Goal: Information Seeking & Learning: Learn about a topic

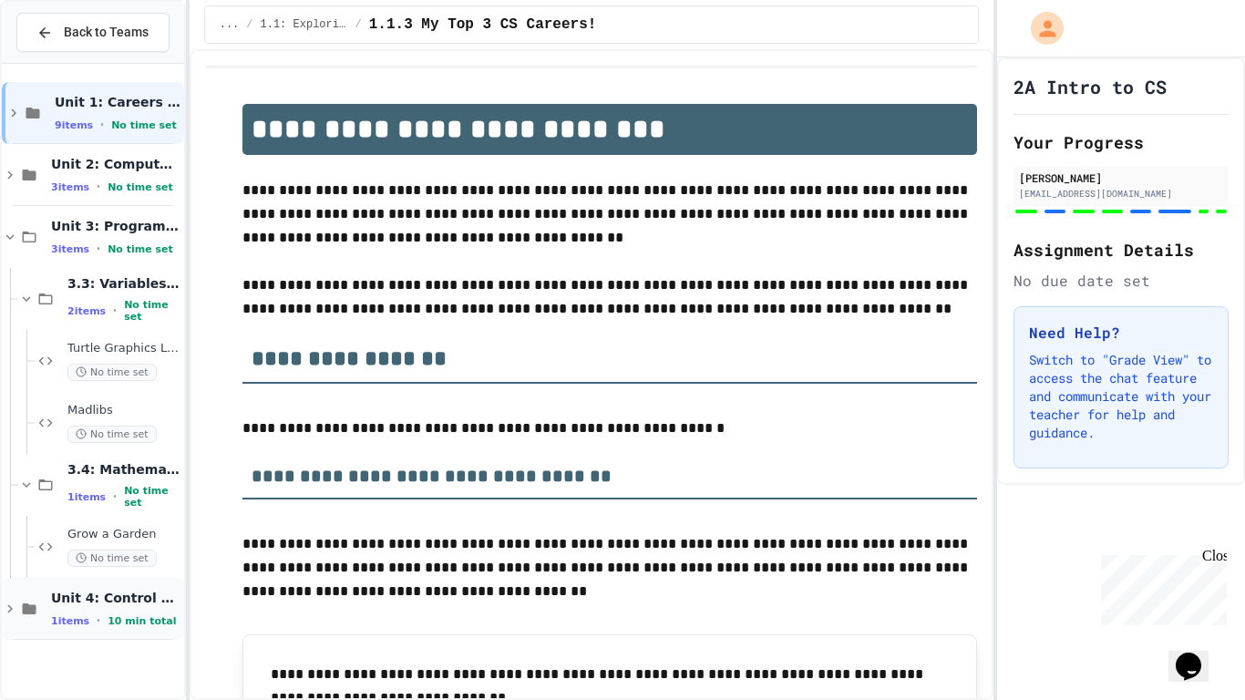
click at [83, 599] on span "Unit 4: Control Structures" at bounding box center [115, 598] width 129 height 16
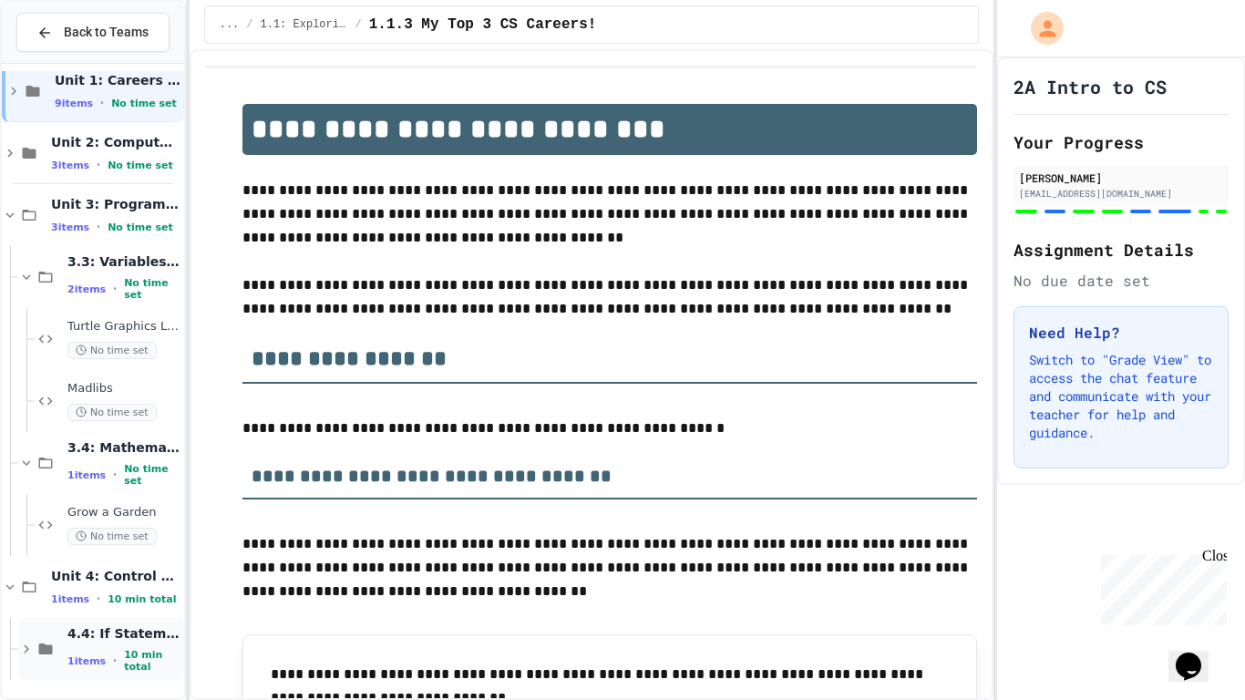
click at [85, 623] on div "4.4: If Statements 1 items • 10 min total" at bounding box center [101, 649] width 166 height 62
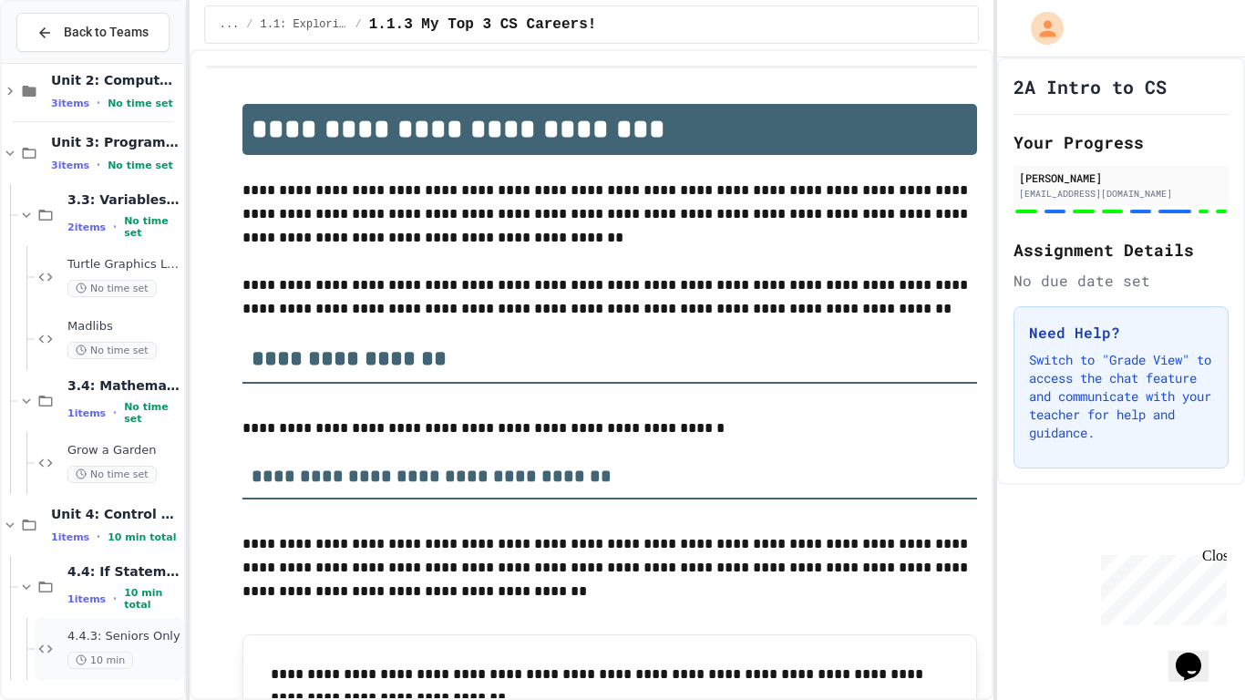
click at [78, 644] on div "4.4.3: Seniors Only 10 min" at bounding box center [123, 649] width 113 height 40
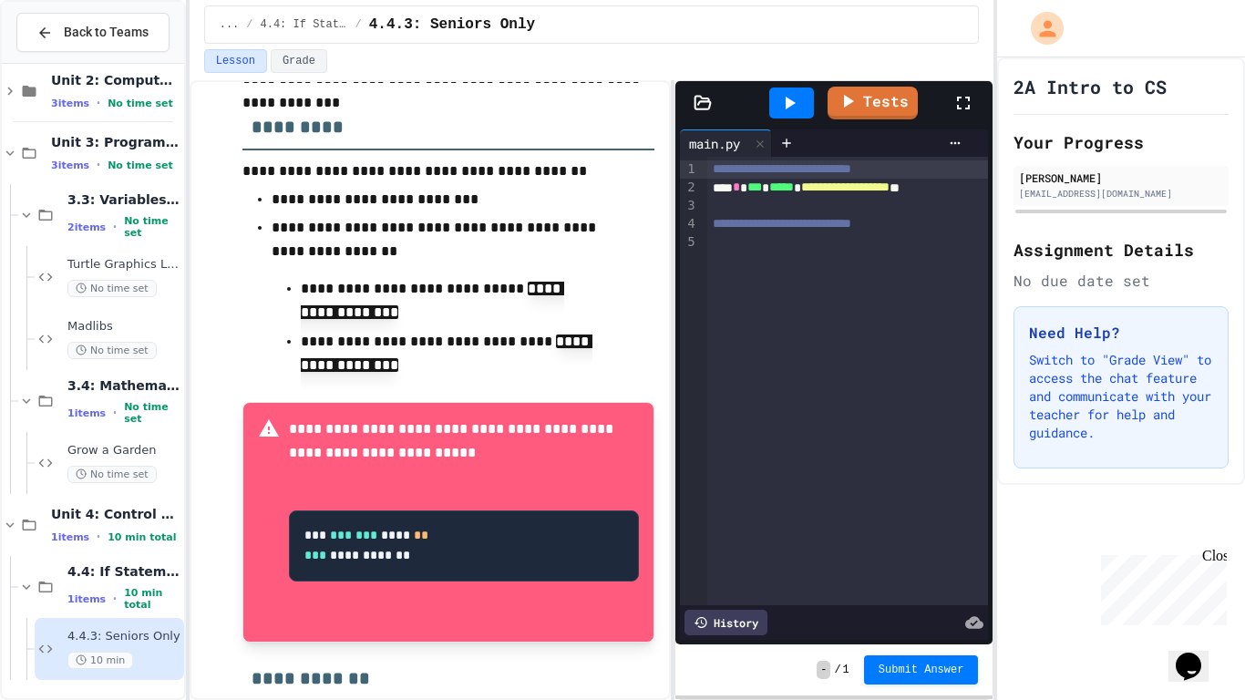
scroll to position [501, 0]
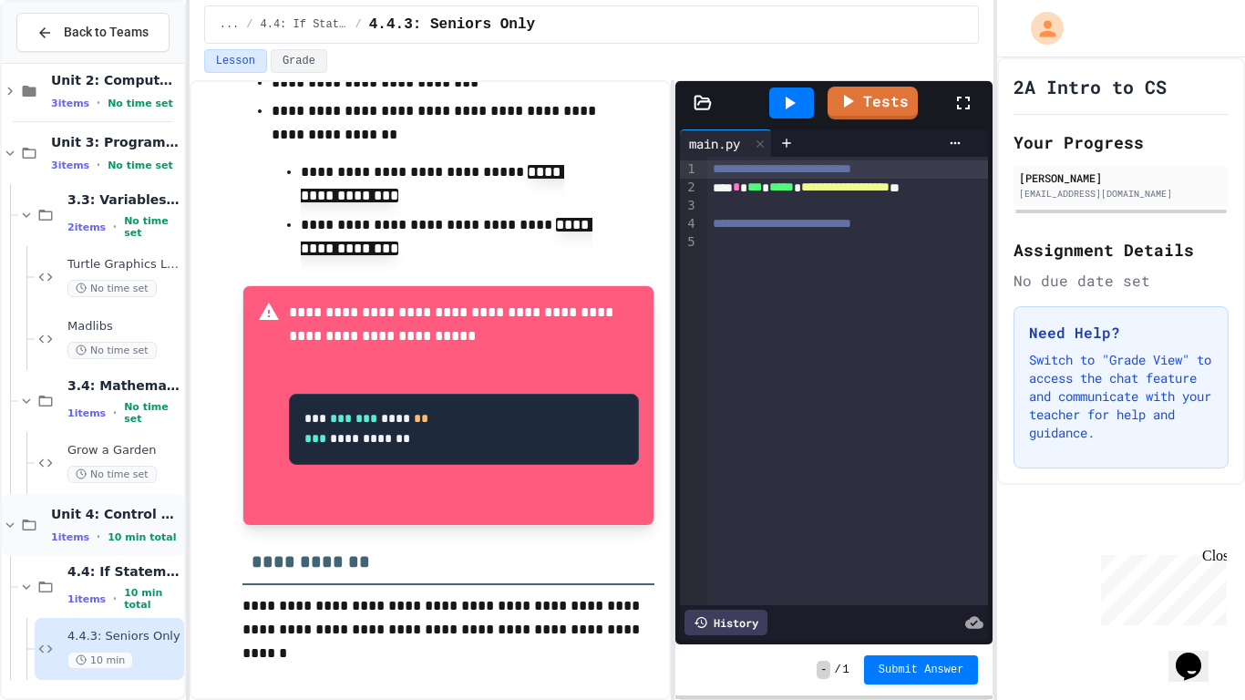
click at [81, 532] on span "1 items" at bounding box center [70, 537] width 38 height 12
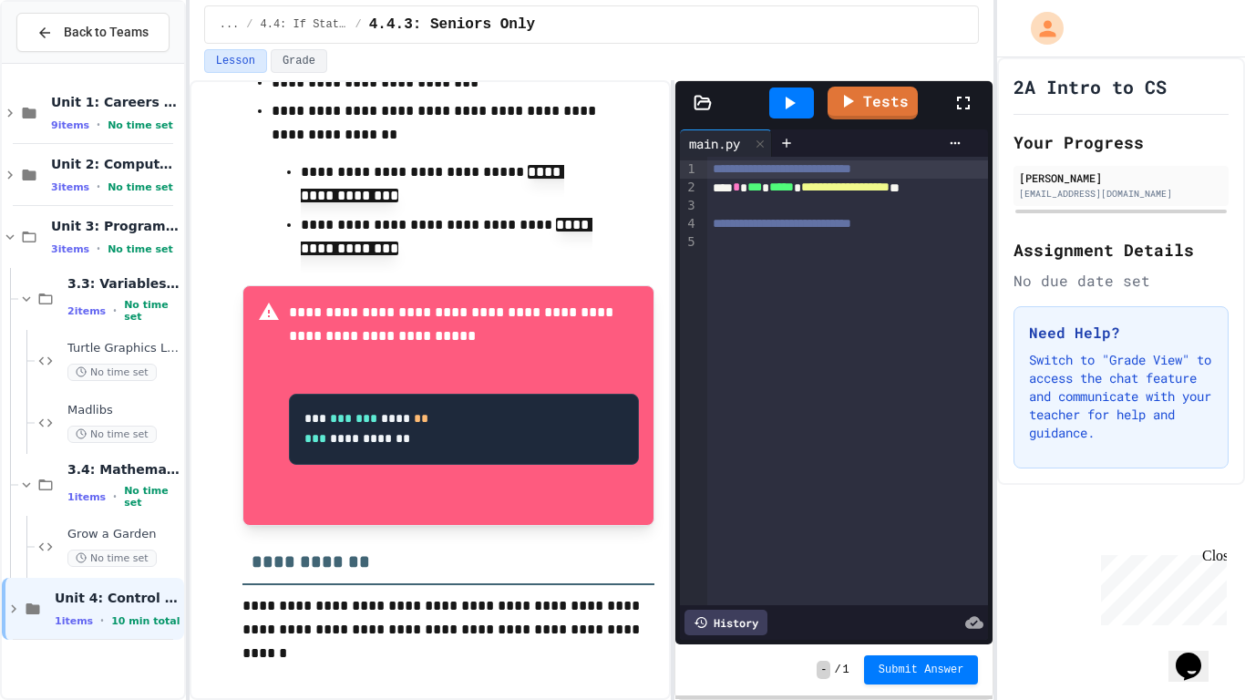
scroll to position [0, 0]
click at [147, 377] on span "No time set" at bounding box center [111, 372] width 89 height 17
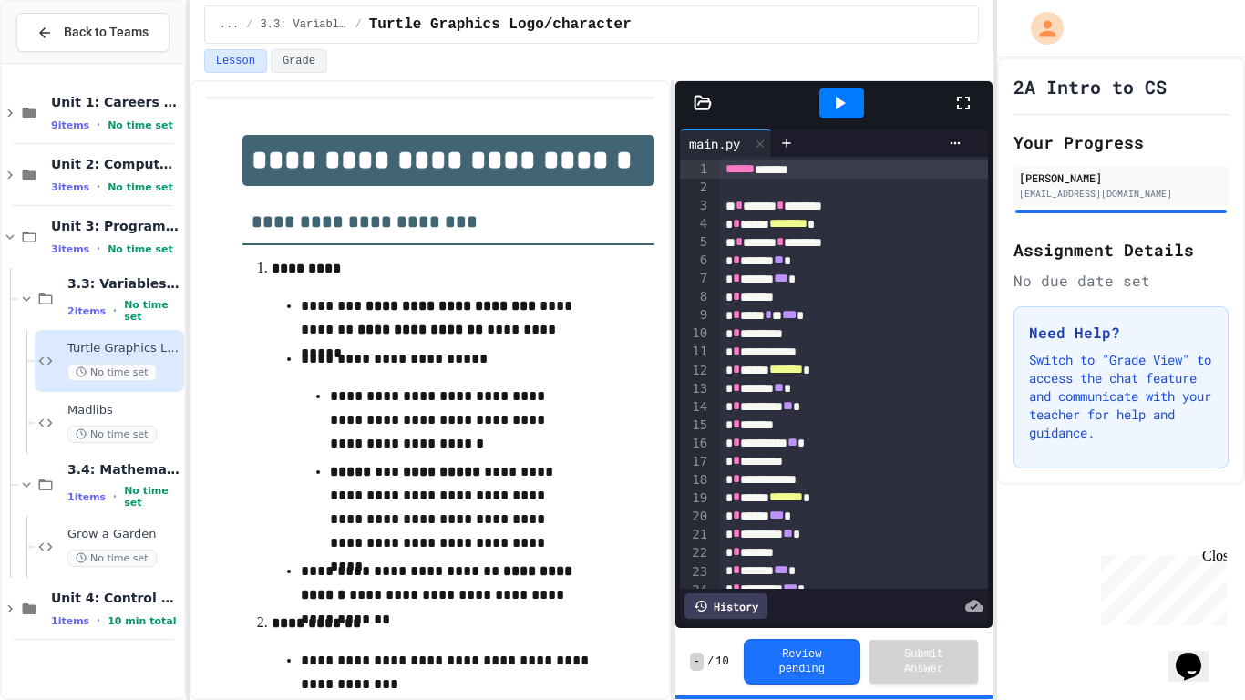
click at [845, 115] on div at bounding box center [842, 103] width 45 height 31
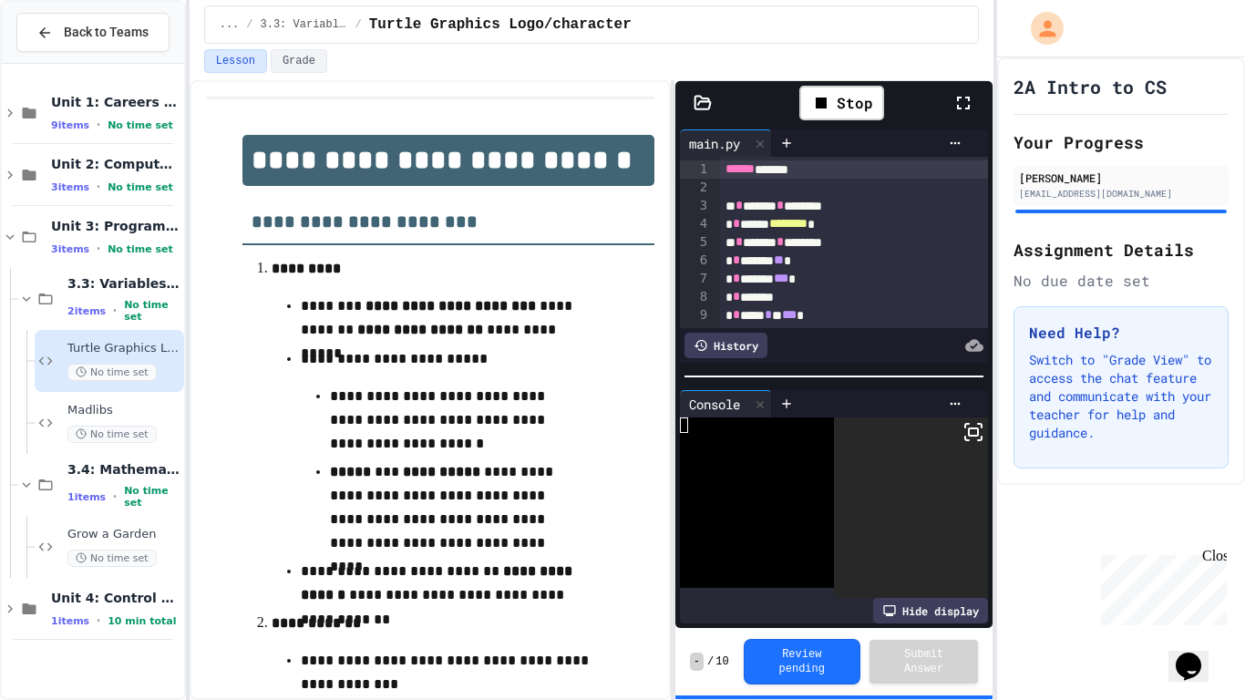
click at [975, 437] on icon at bounding box center [974, 432] width 22 height 22
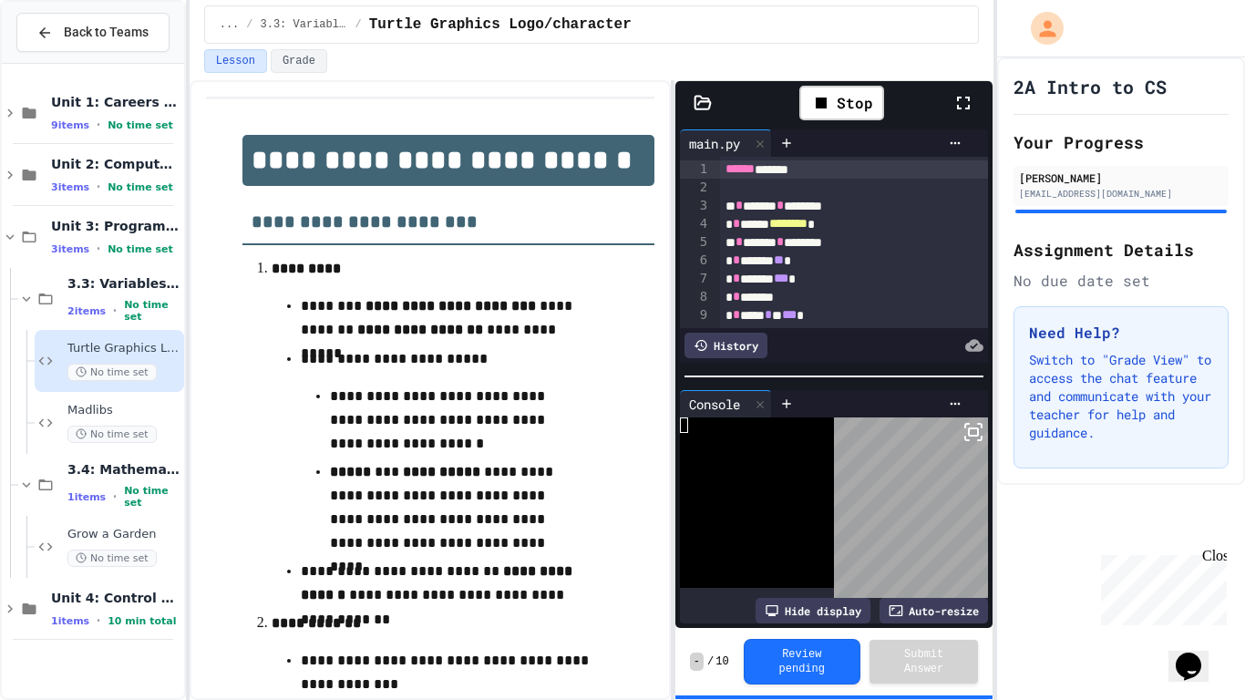
click at [964, 110] on icon at bounding box center [964, 103] width 22 height 22
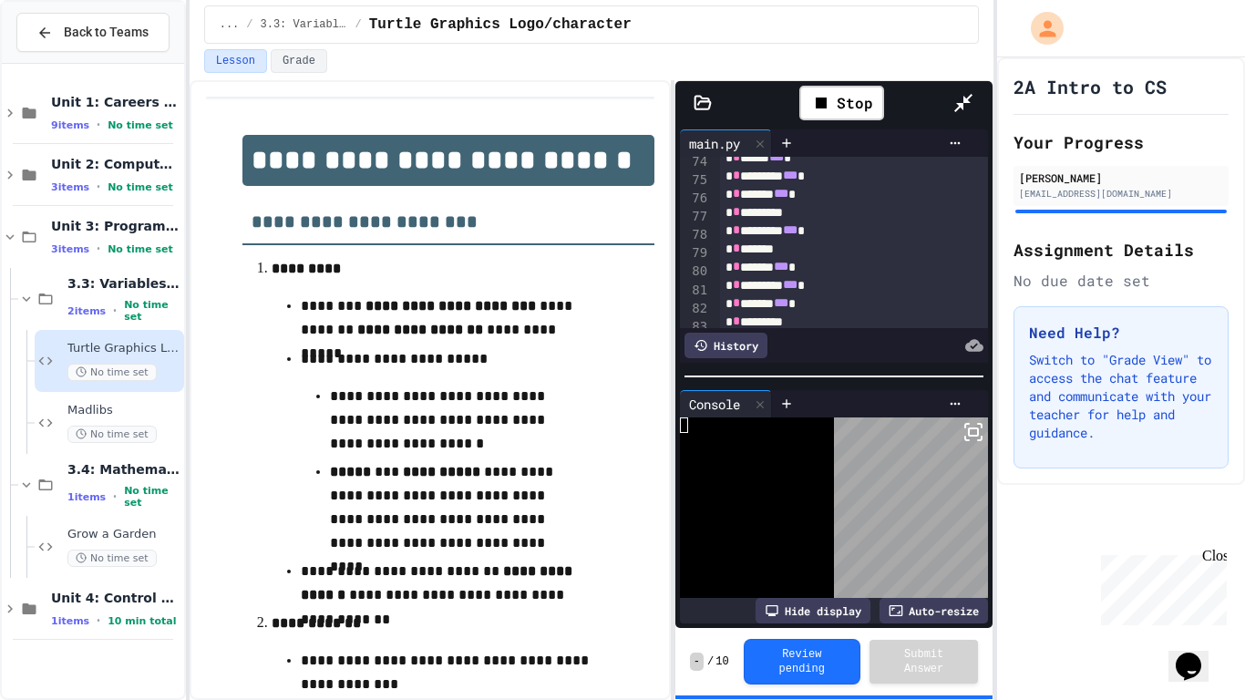
scroll to position [1829, 0]
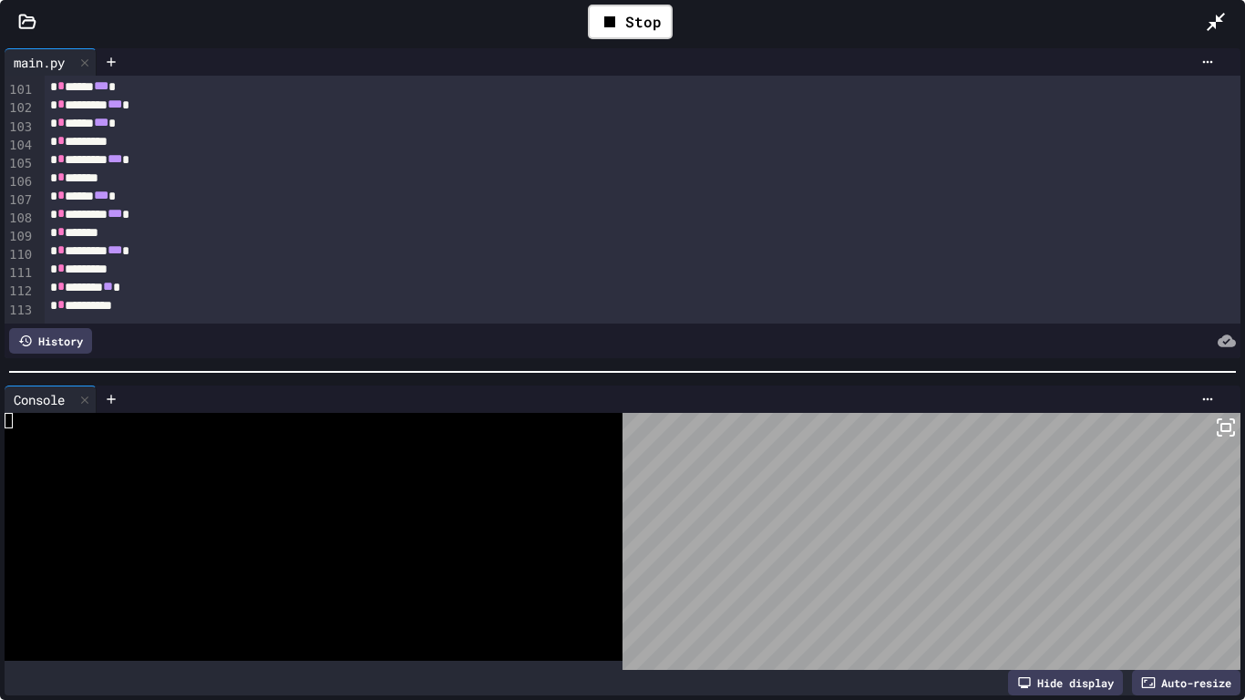
click at [1218, 27] on icon at bounding box center [1216, 22] width 22 height 22
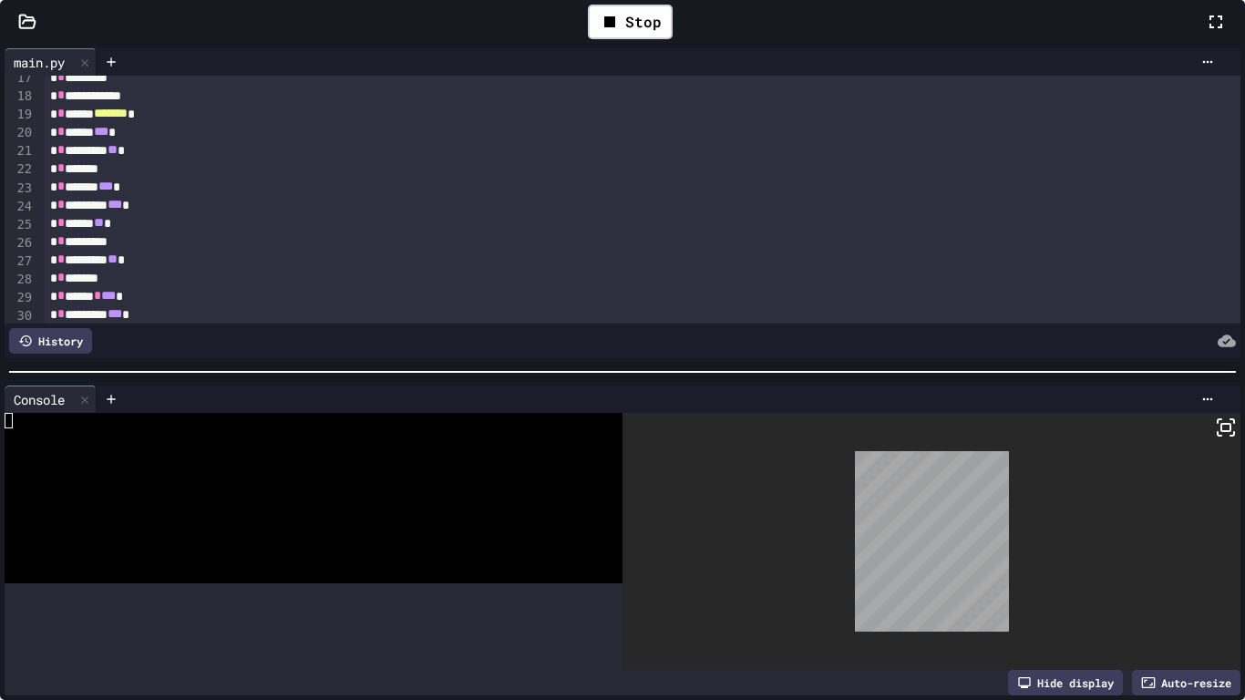
scroll to position [0, 0]
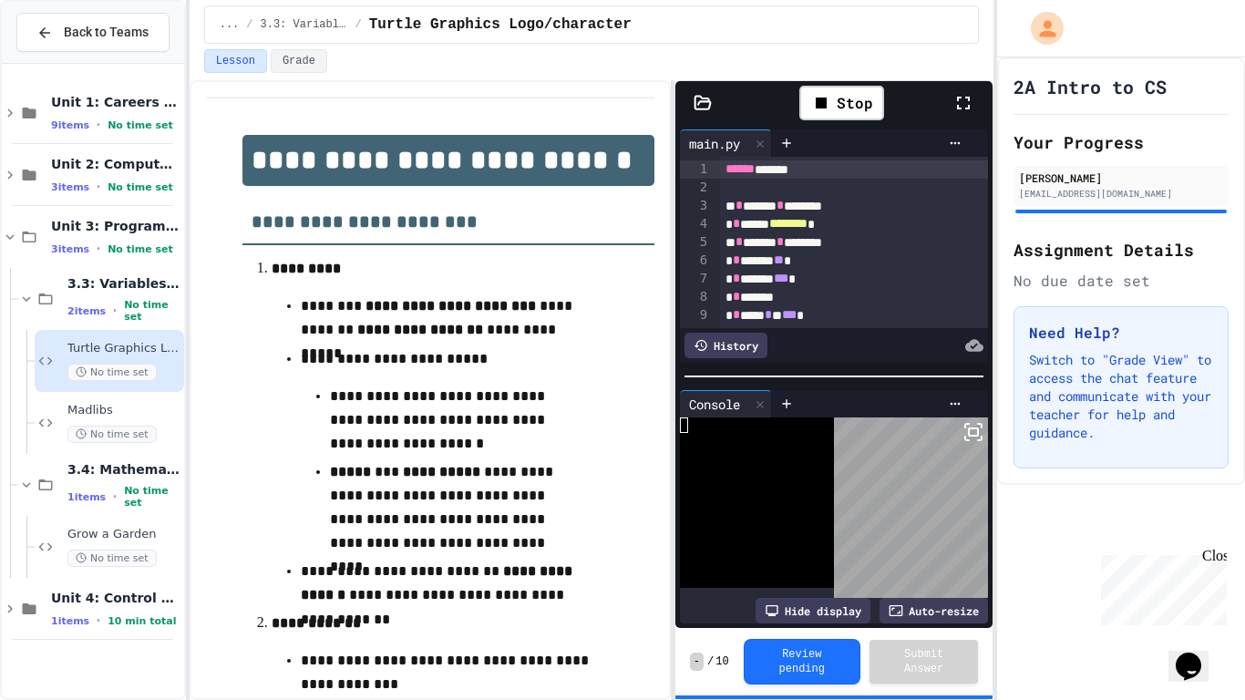
click at [872, 263] on div "* * ******* ** *" at bounding box center [855, 261] width 271 height 18
click at [828, 173] on div "****** ******" at bounding box center [855, 169] width 271 height 18
click at [849, 96] on div "Stop" at bounding box center [841, 103] width 85 height 35
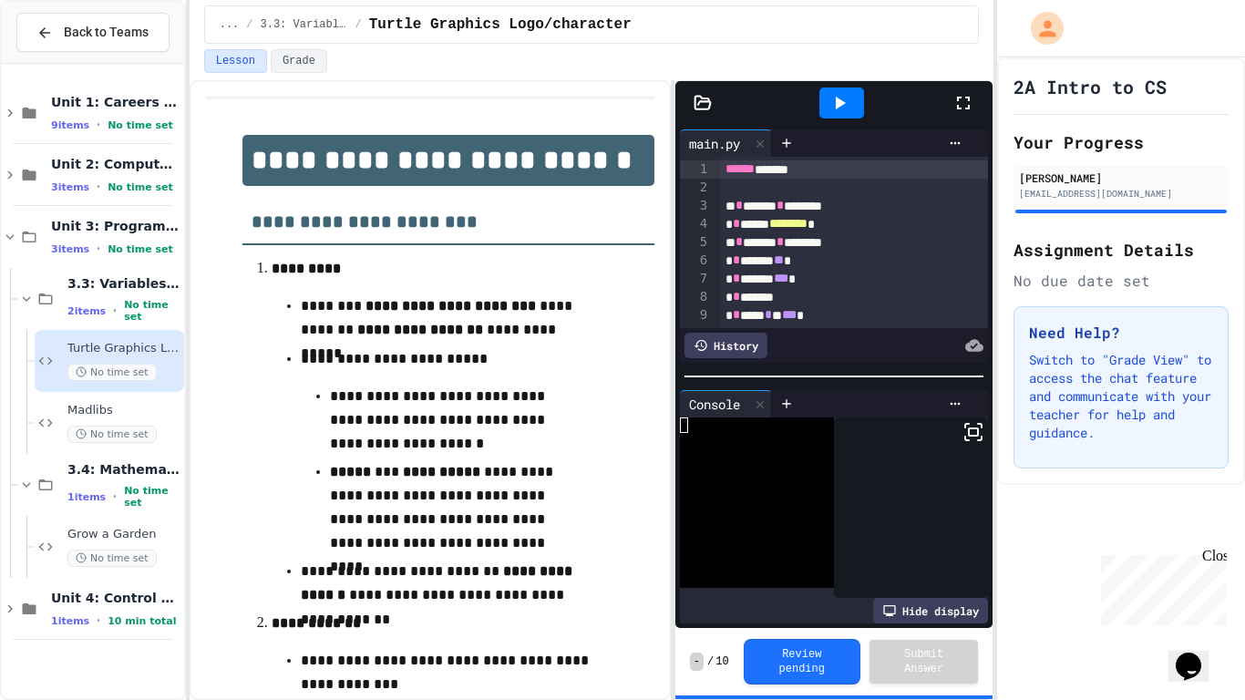
click at [958, 101] on icon at bounding box center [964, 103] width 22 height 22
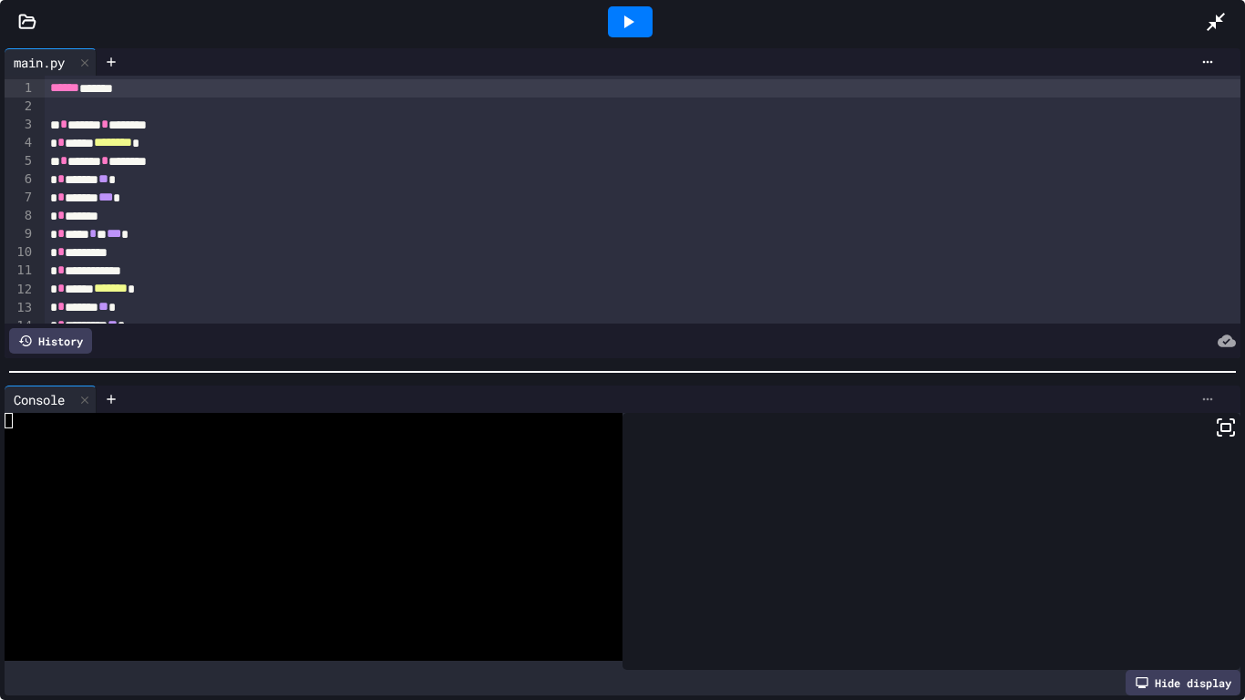
click at [1211, 403] on icon at bounding box center [1208, 399] width 15 height 15
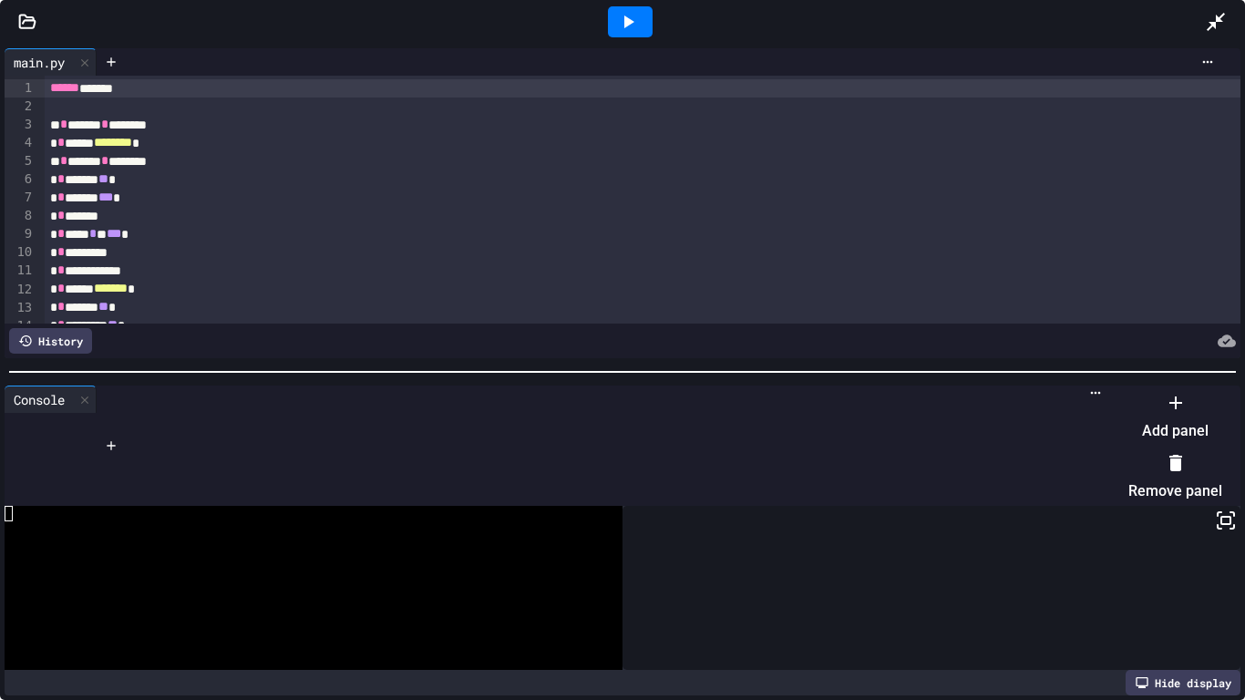
click at [1110, 387] on div at bounding box center [1166, 387] width 112 height 0
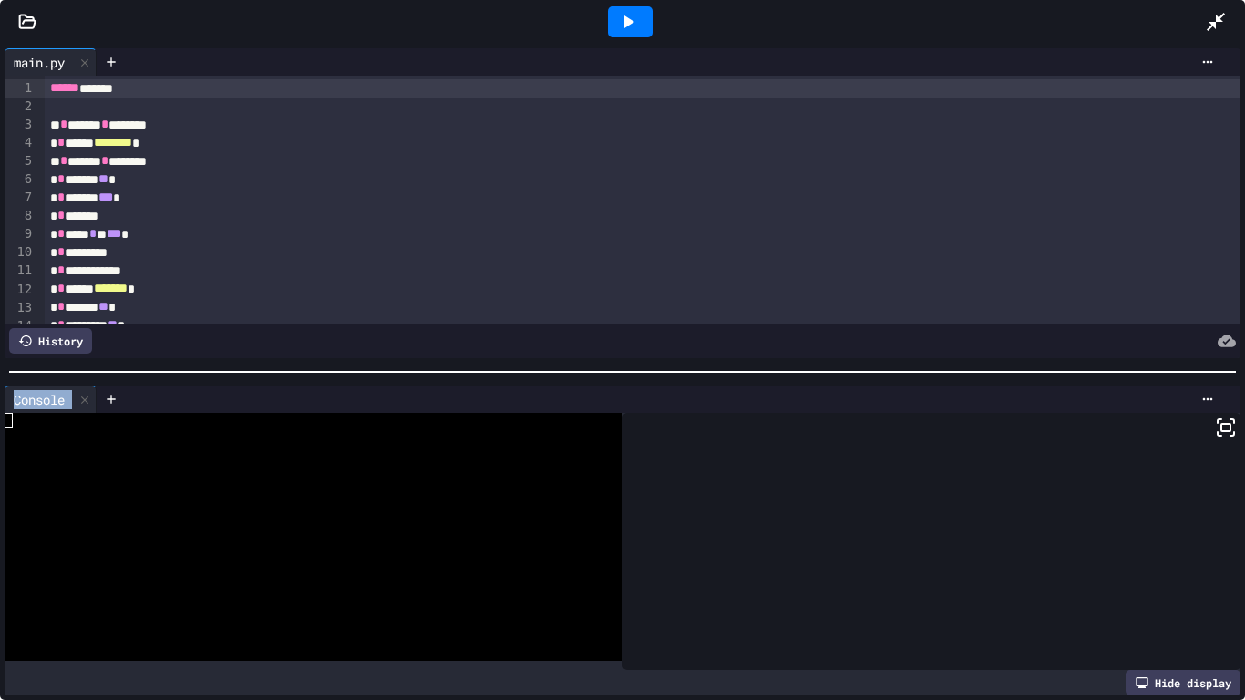
drag, startPoint x: 148, startPoint y: 335, endPoint x: 149, endPoint y: 467, distance: 131.3
click at [149, 467] on div "**********" at bounding box center [622, 372] width 1245 height 656
click at [394, 386] on div at bounding box center [660, 399] width 1126 height 27
click at [88, 394] on icon at bounding box center [84, 400] width 13 height 13
